Goal: Communication & Community: Answer question/provide support

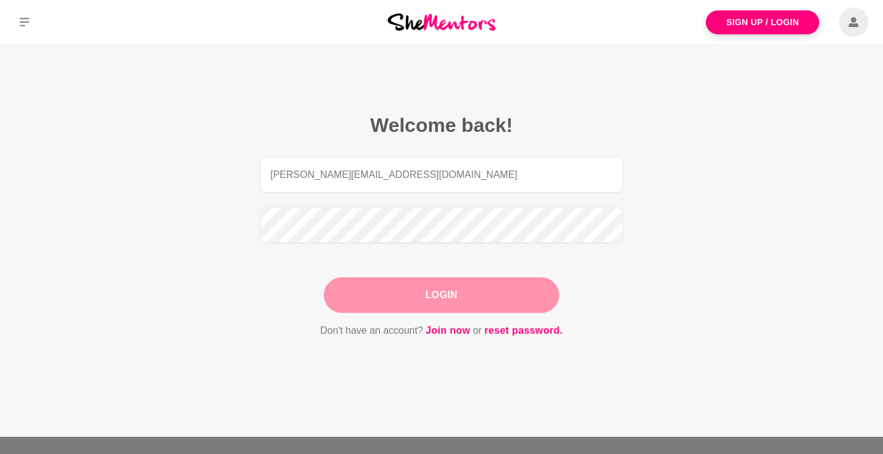
click at [414, 305] on button "Login" at bounding box center [441, 295] width 235 height 36
type input "[PERSON_NAME][EMAIL_ADDRESS][DOMAIN_NAME]"
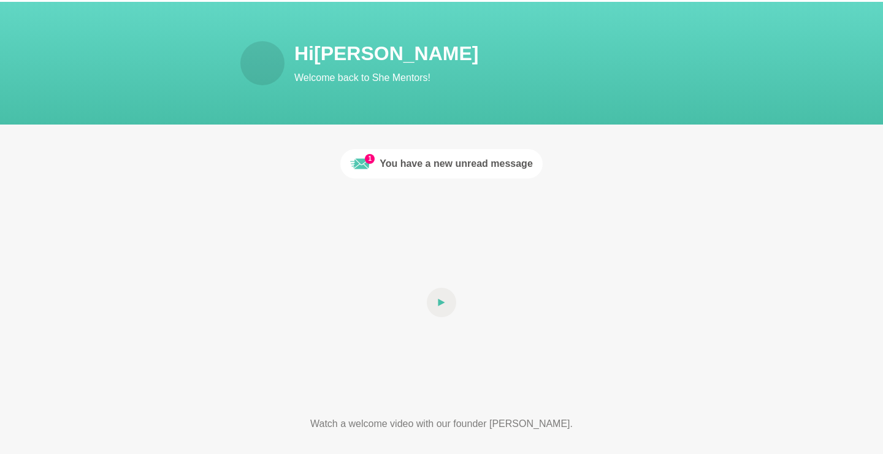
scroll to position [34, 0]
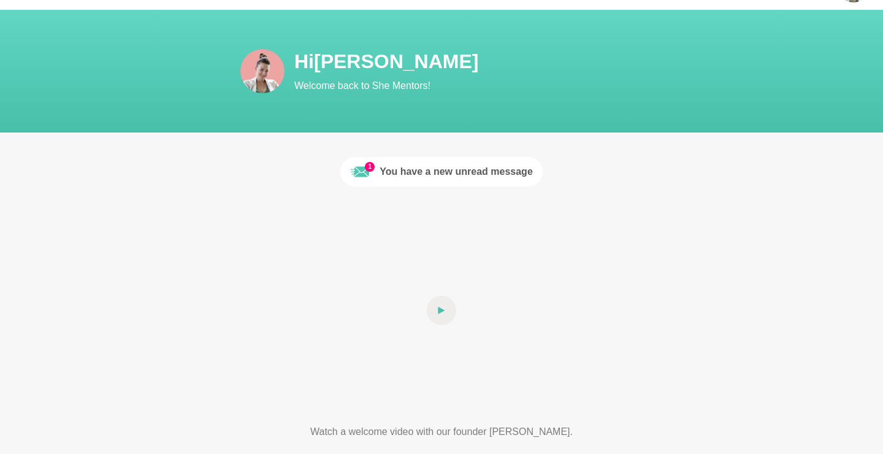
click at [462, 172] on div "You have a new unread message" at bounding box center [456, 171] width 153 height 15
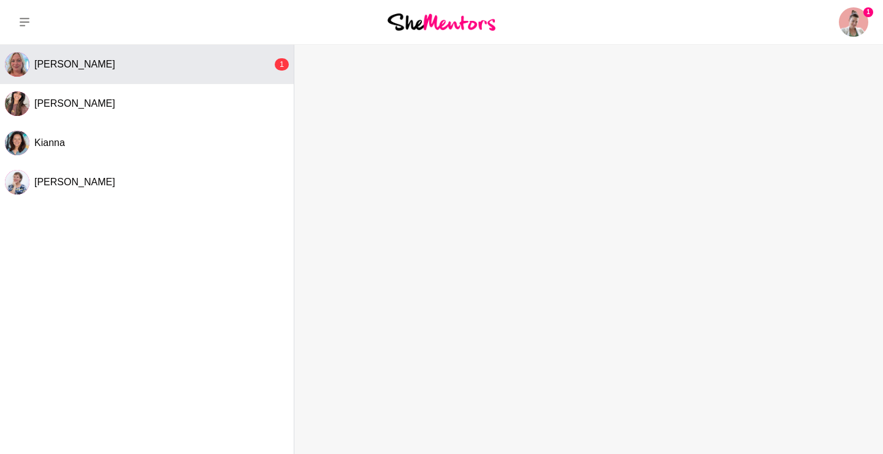
click at [52, 70] on div "[PERSON_NAME]" at bounding box center [153, 64] width 238 height 12
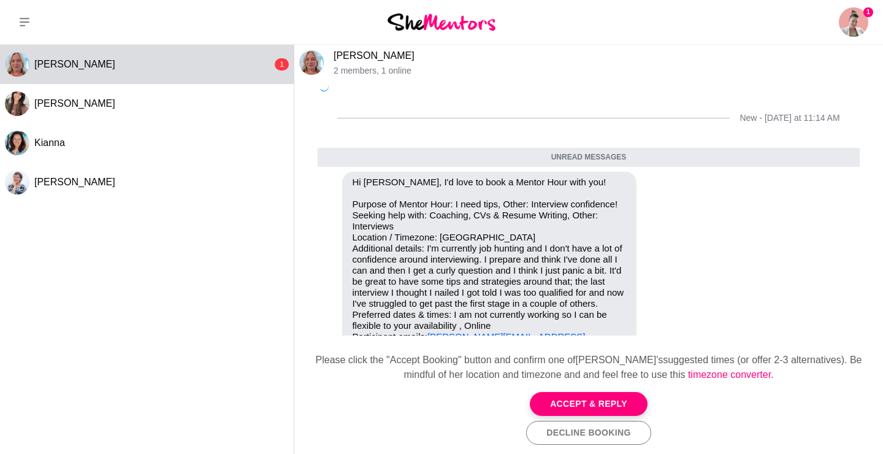
scroll to position [58, 0]
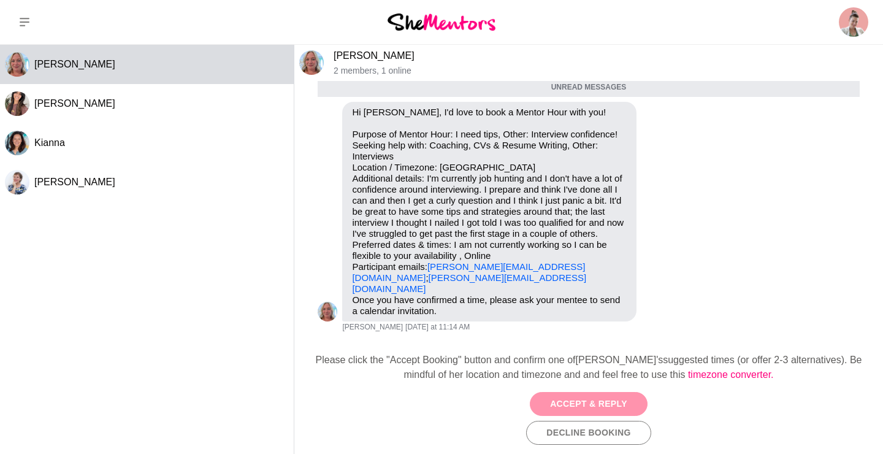
click at [621, 399] on button "Accept & Reply" at bounding box center [589, 404] width 118 height 24
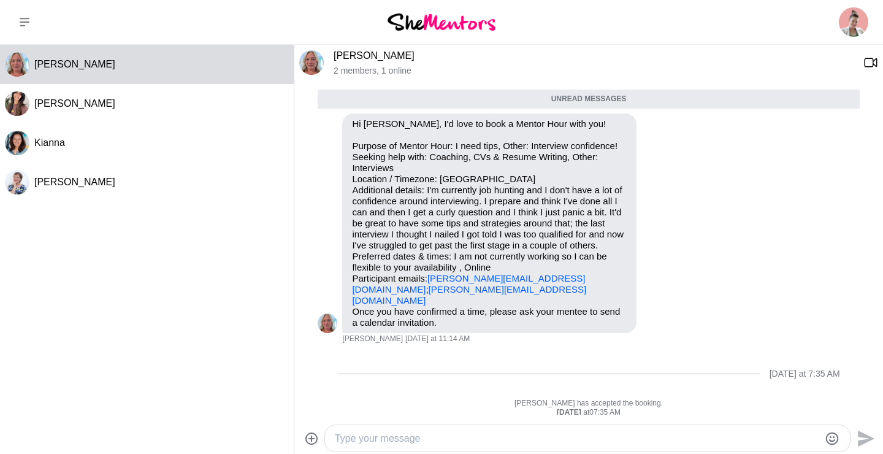
click at [394, 440] on textarea "Type your message" at bounding box center [577, 438] width 484 height 15
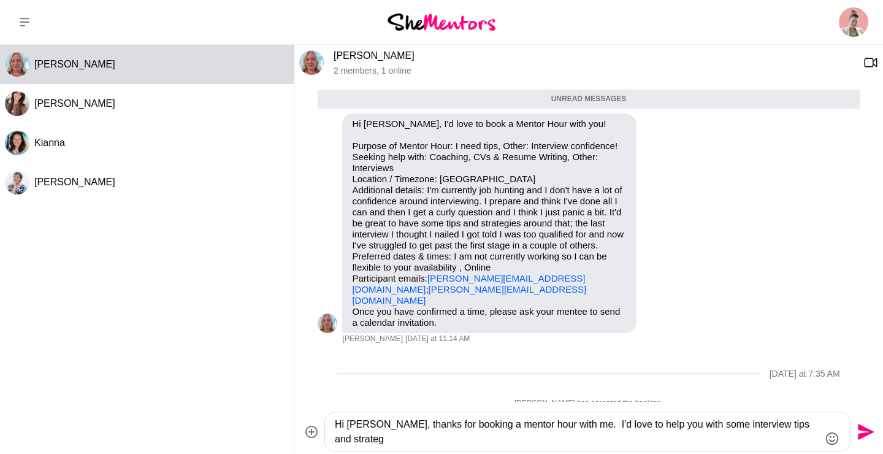
scroll to position [0, 0]
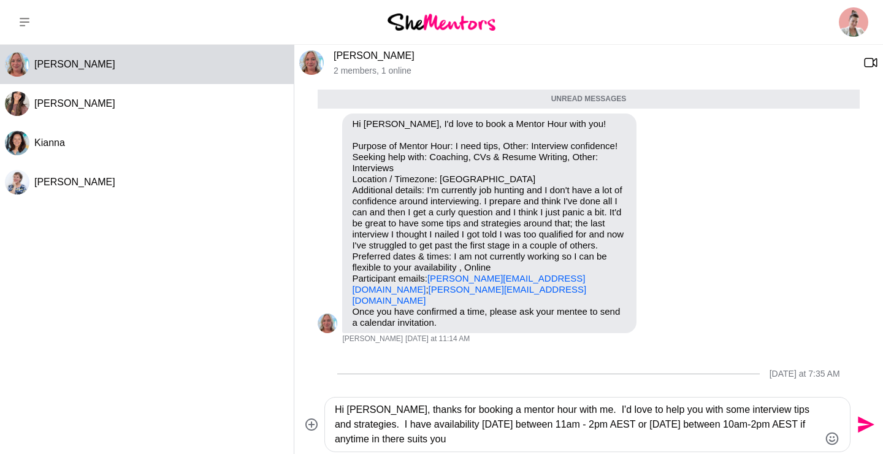
type textarea "Hi [PERSON_NAME], thanks for booking a mentor hour with me. I'd love to help yo…"
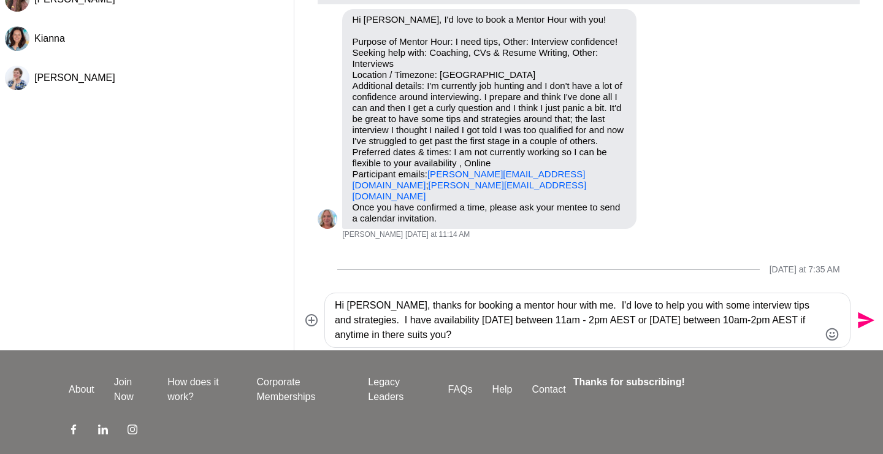
scroll to position [106, 0]
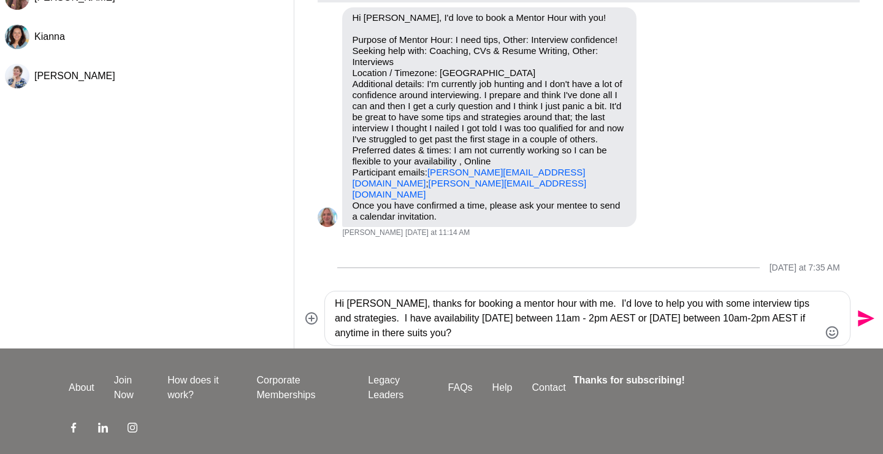
click at [576, 304] on textarea "Hi [PERSON_NAME], thanks for booking a mentor hour with me. I'd love to help yo…" at bounding box center [577, 318] width 484 height 44
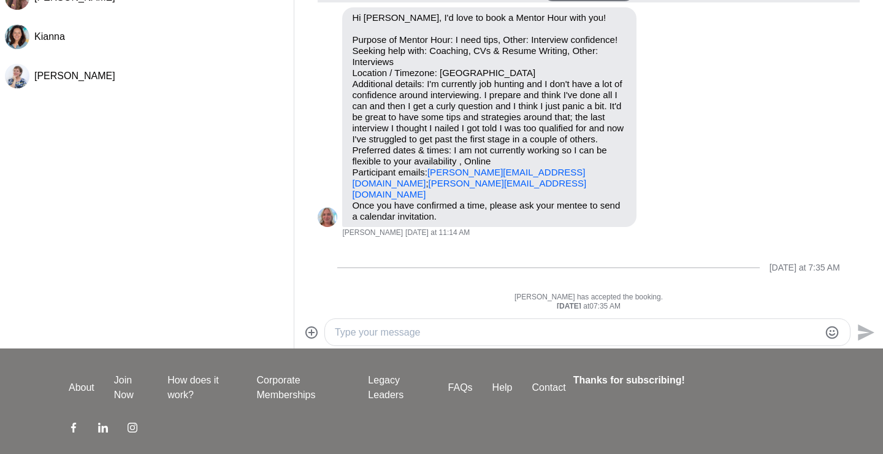
scroll to position [126, 0]
